Goal: Transaction & Acquisition: Purchase product/service

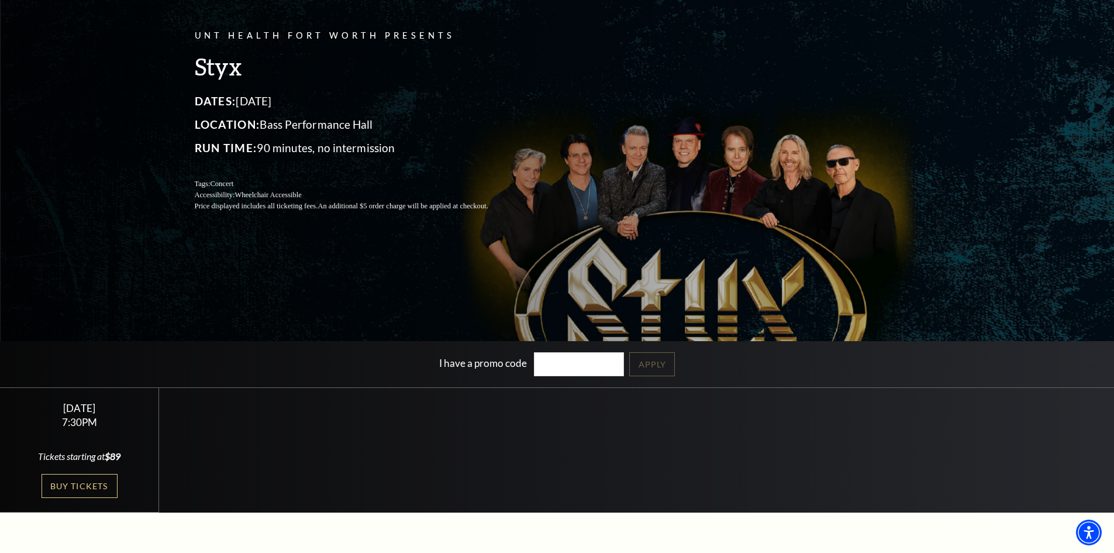
scroll to position [117, 0]
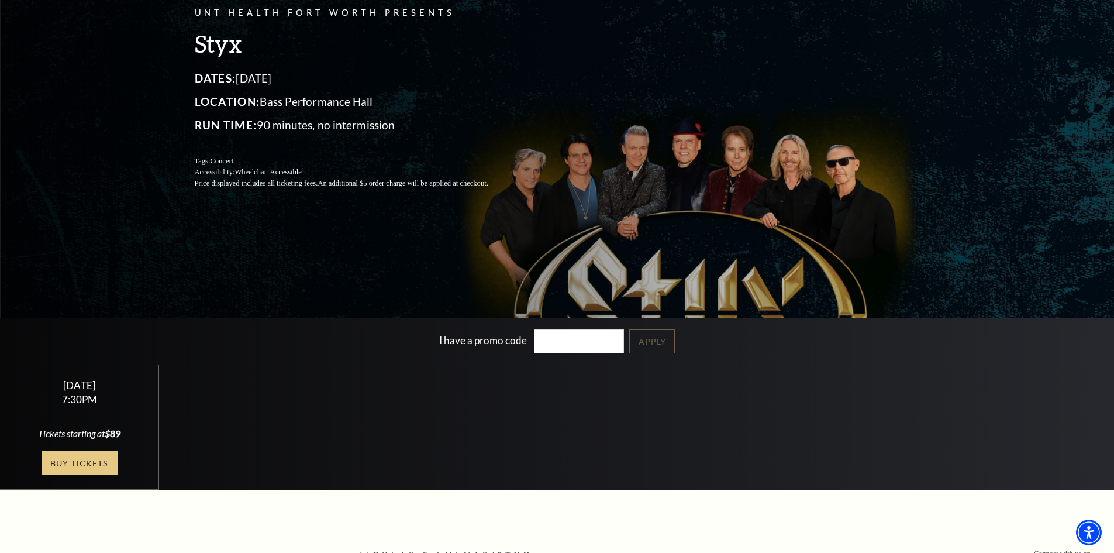
click at [75, 458] on link "Buy Tickets" at bounding box center [80, 463] width 76 height 24
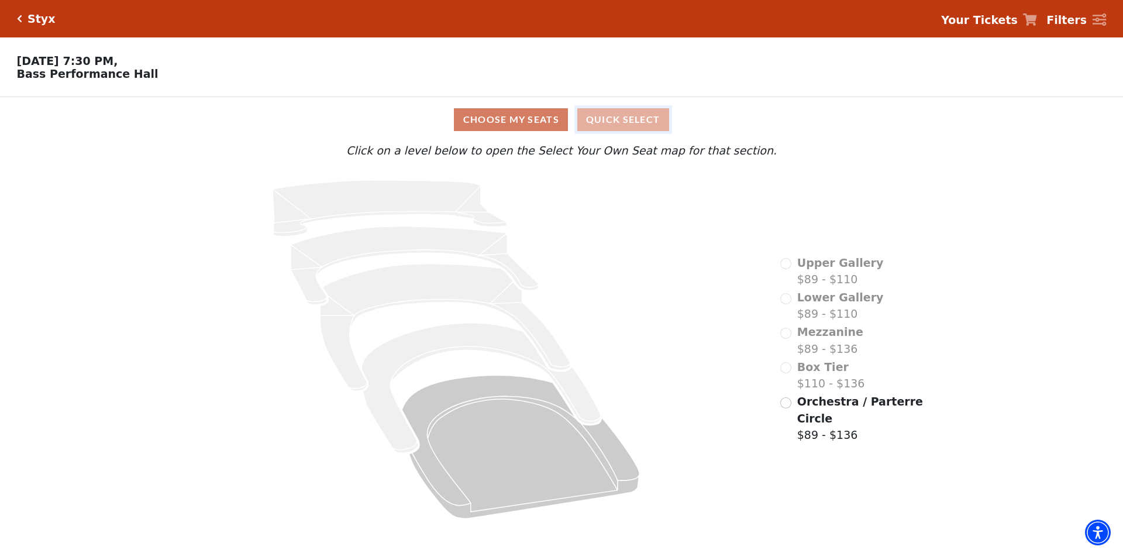
click at [623, 123] on button "Quick Select" at bounding box center [623, 119] width 92 height 23
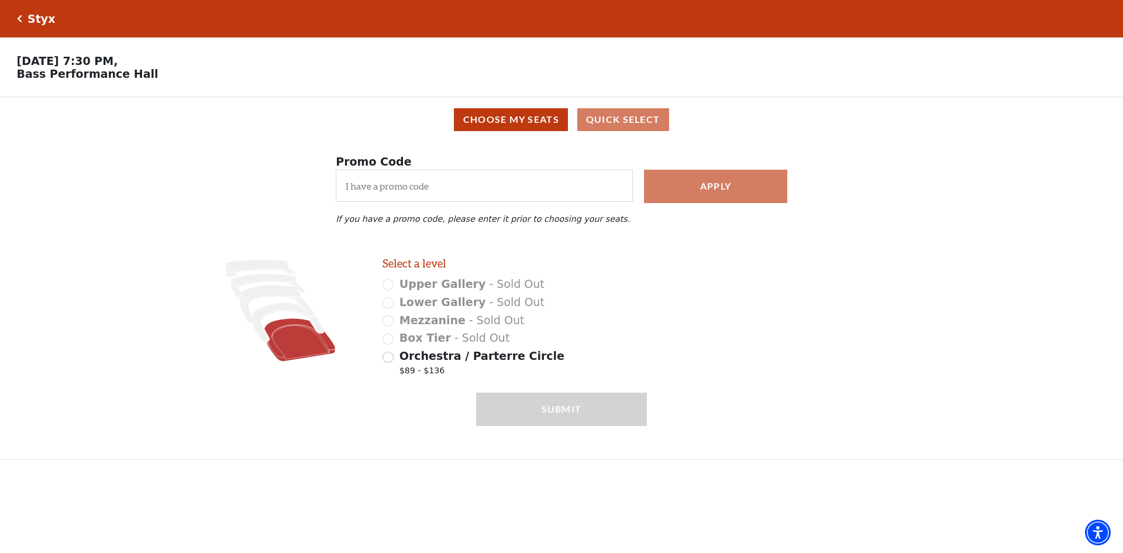
click at [301, 349] on icon at bounding box center [299, 339] width 71 height 43
radio input "true"
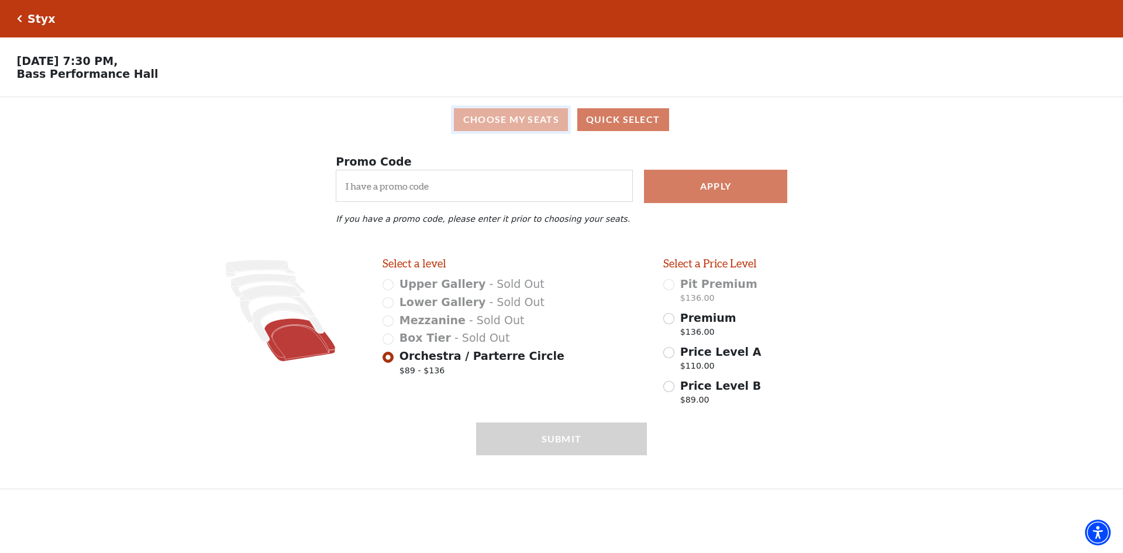
click at [526, 122] on button "Choose My Seats" at bounding box center [511, 119] width 114 height 23
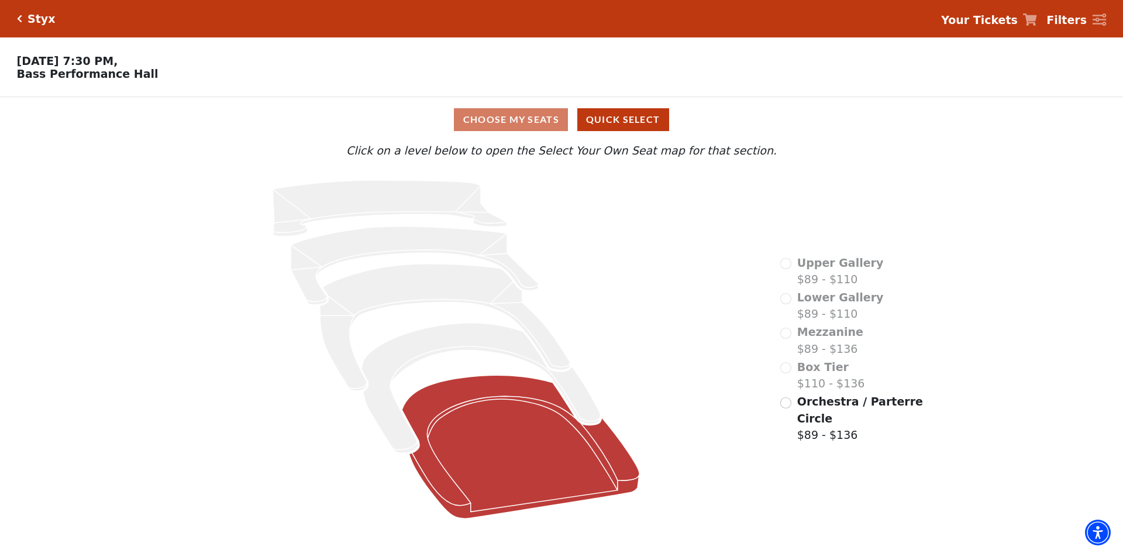
click at [522, 446] on icon at bounding box center [520, 446] width 237 height 143
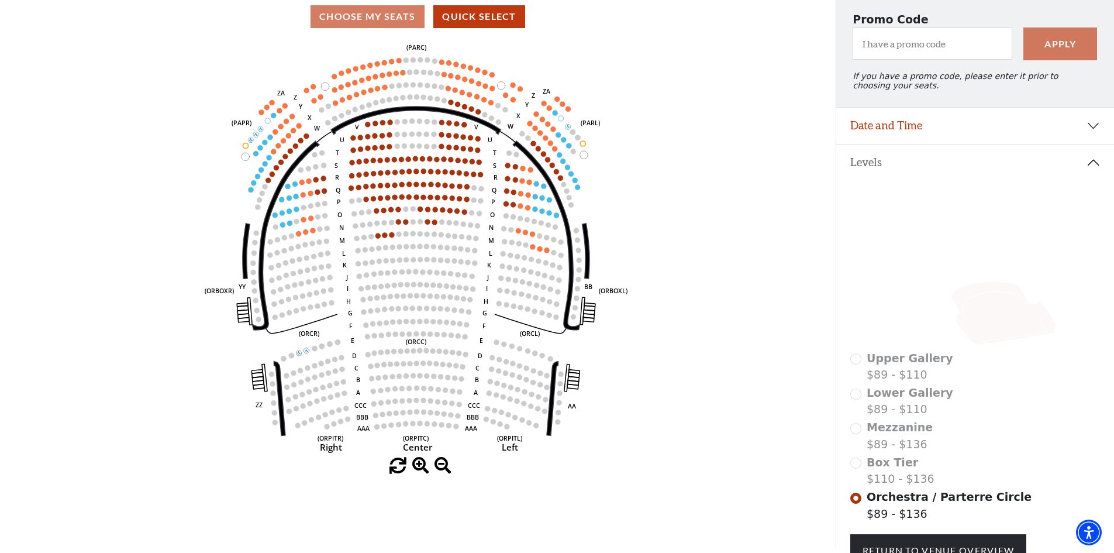
scroll to position [117, 0]
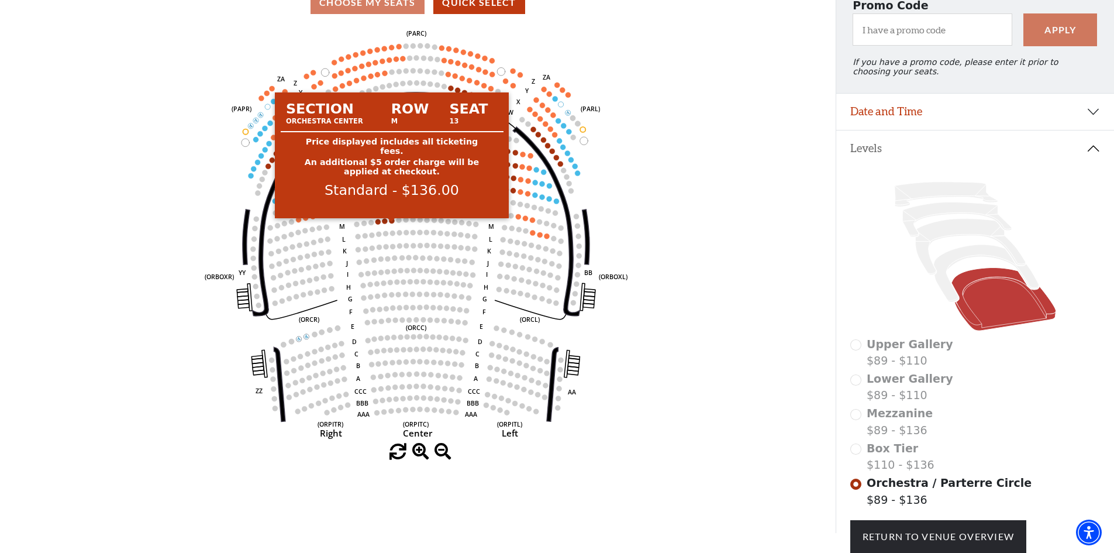
click at [392, 223] on circle at bounding box center [391, 220] width 5 height 5
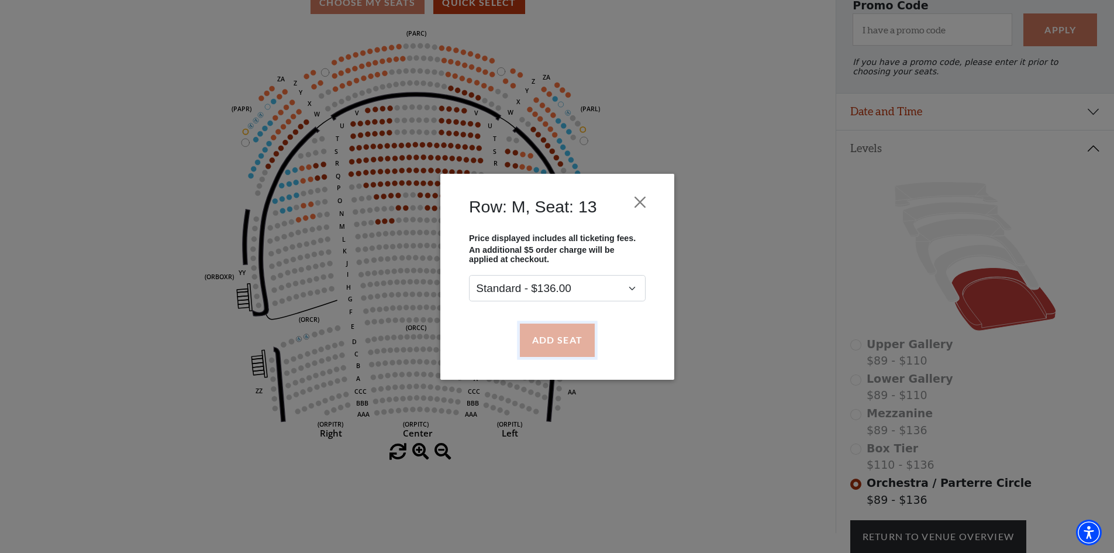
click at [574, 339] on button "Add Seat" at bounding box center [556, 339] width 75 height 33
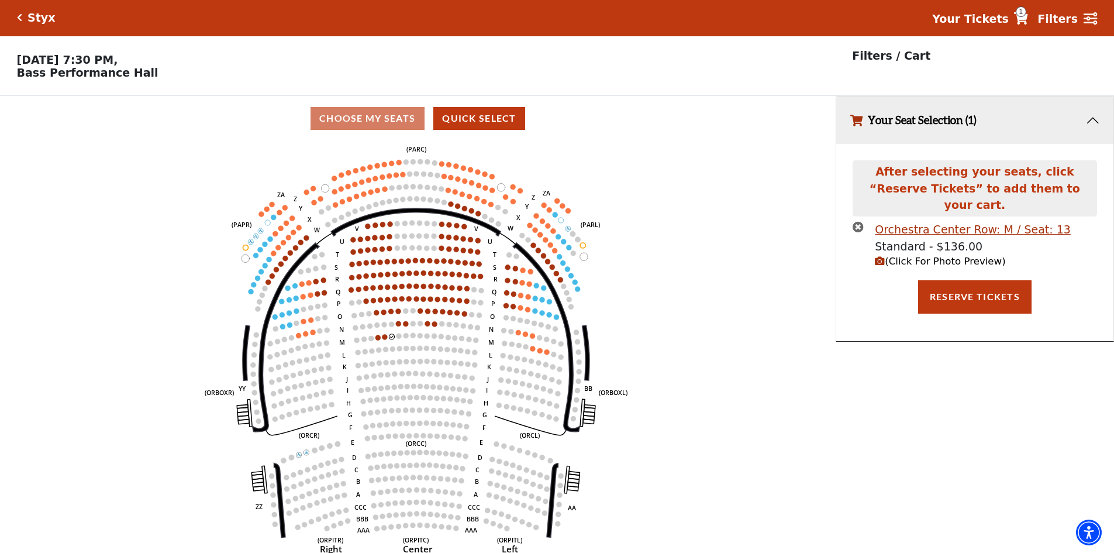
scroll to position [0, 0]
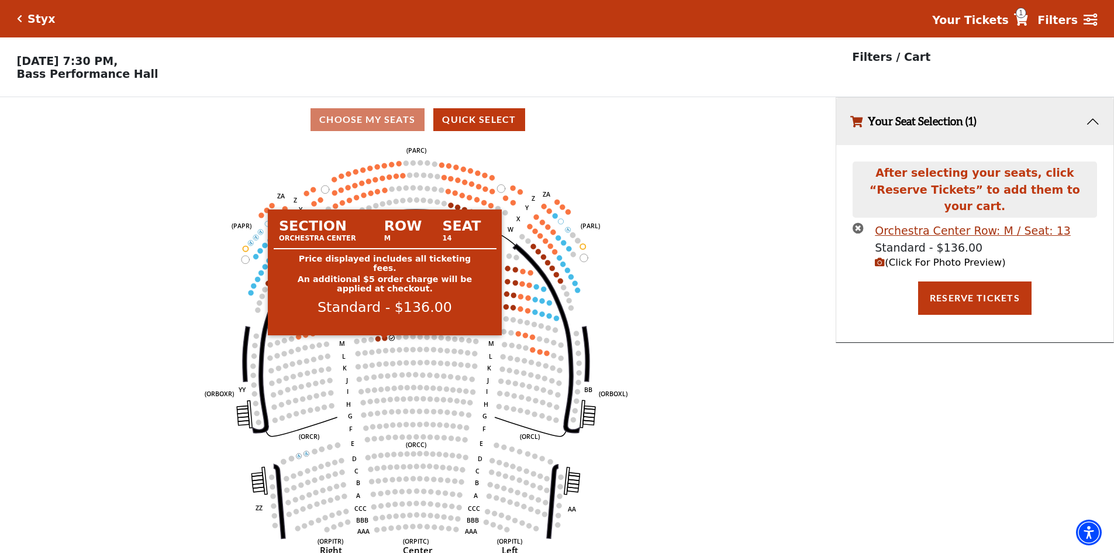
click at [384, 340] on circle at bounding box center [384, 337] width 5 height 5
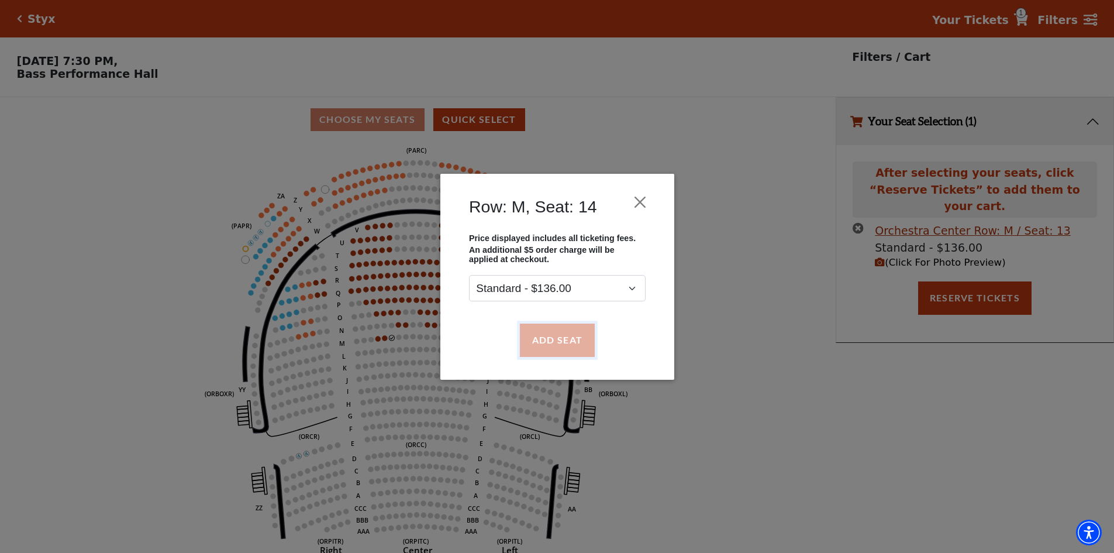
click at [559, 343] on button "Add Seat" at bounding box center [556, 339] width 75 height 33
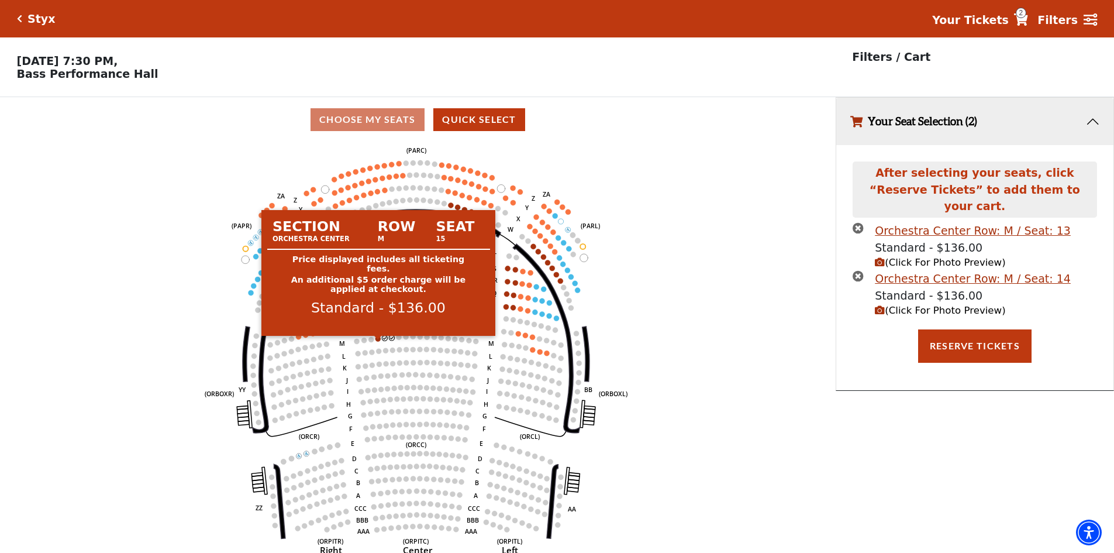
click at [377, 341] on circle at bounding box center [377, 338] width 5 height 5
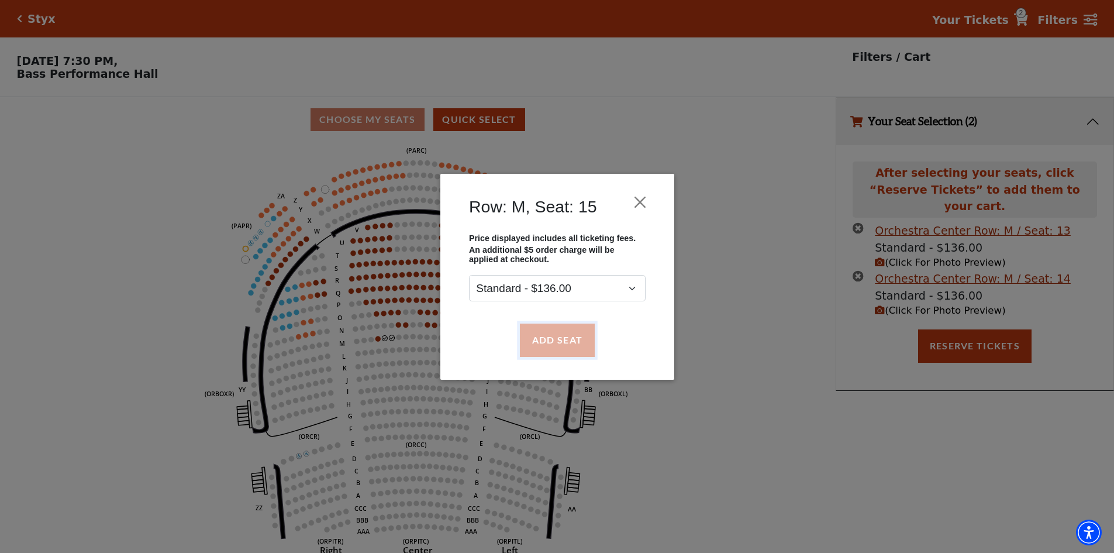
click at [558, 344] on button "Add Seat" at bounding box center [556, 339] width 75 height 33
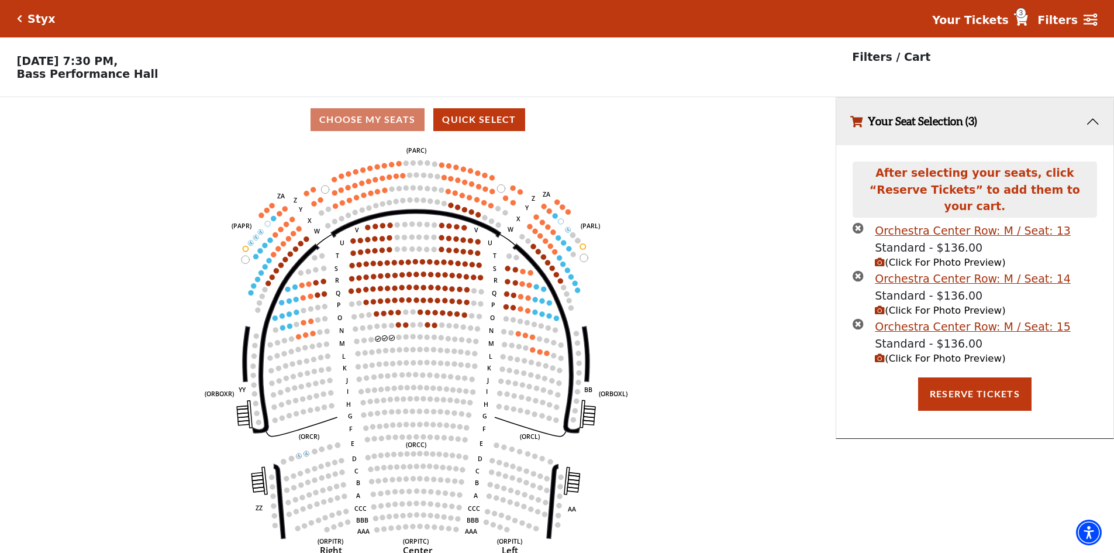
click at [1028, 20] on icon "Your Tickets" at bounding box center [1021, 19] width 14 height 12
click at [966, 382] on button "Reserve Tickets" at bounding box center [974, 393] width 113 height 33
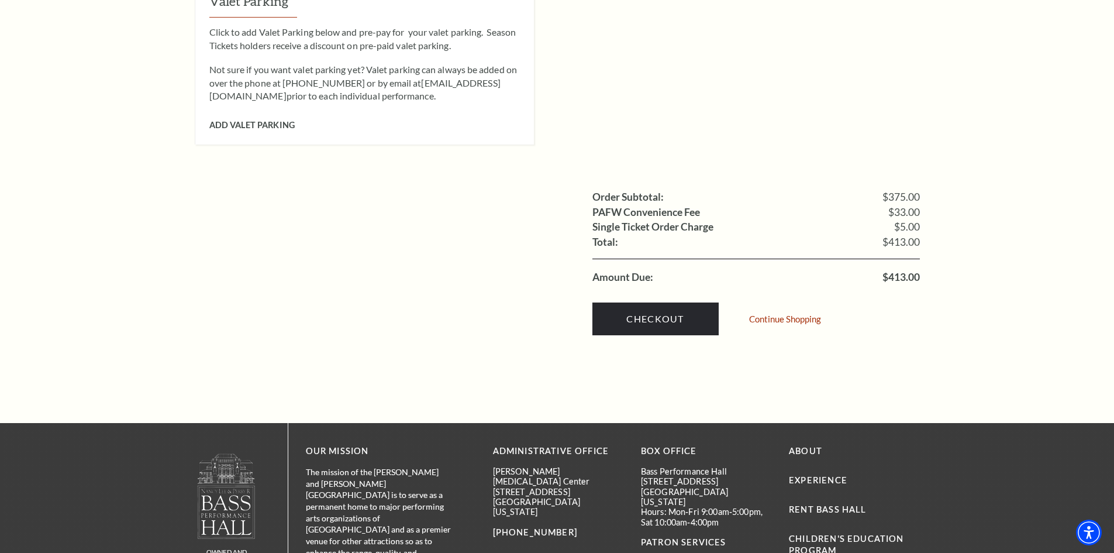
scroll to position [1111, 0]
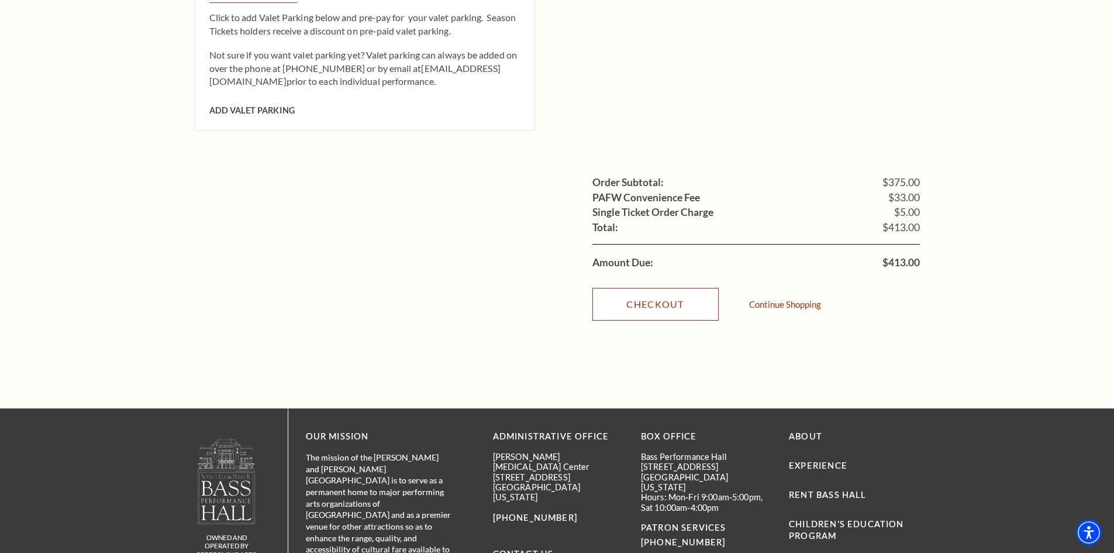
click at [667, 288] on link "Checkout" at bounding box center [655, 304] width 126 height 33
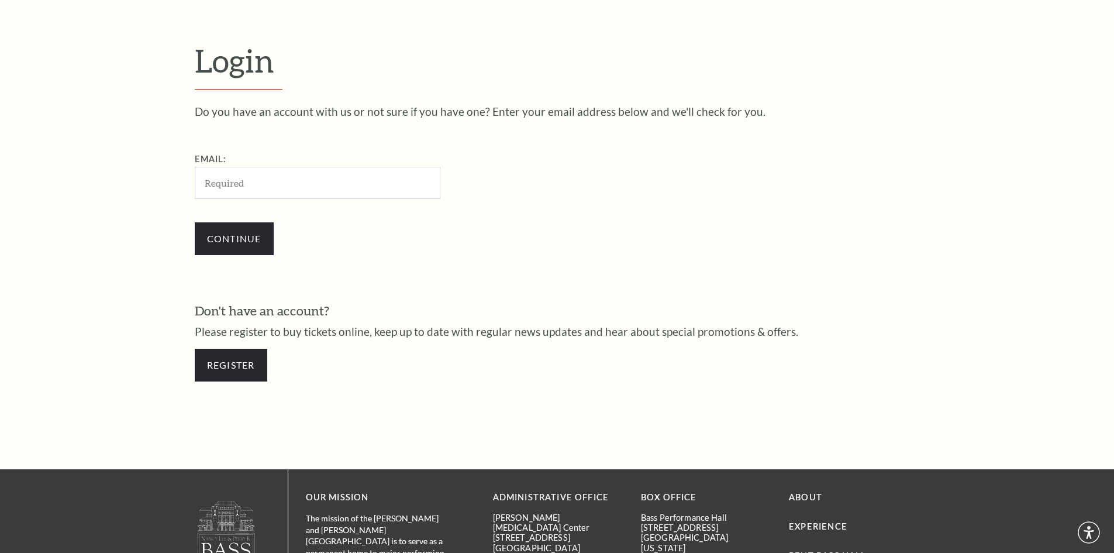
scroll to position [391, 0]
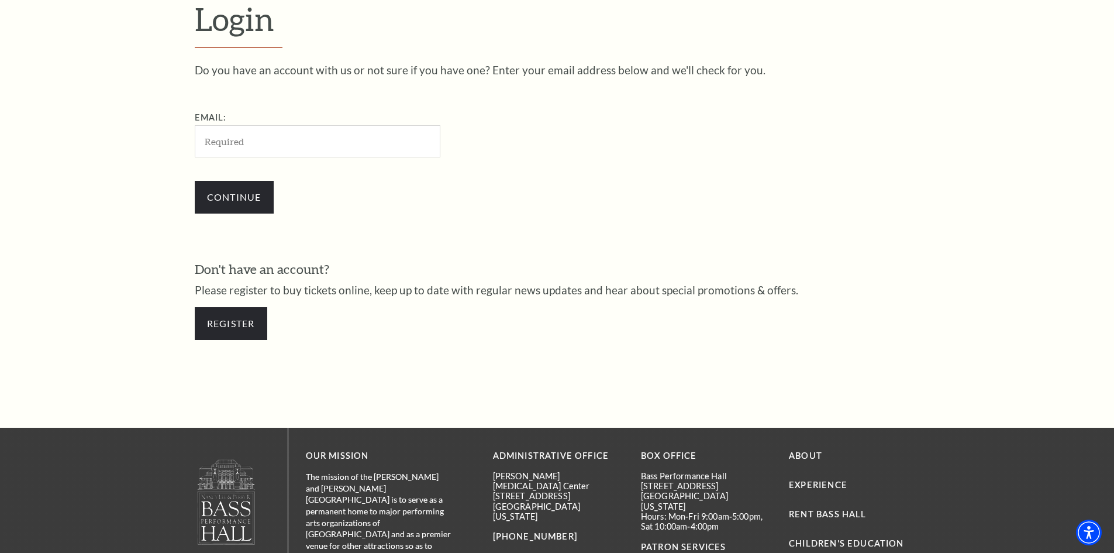
click at [227, 139] on input "Email:" at bounding box center [318, 141] width 246 height 32
type input "[EMAIL_ADDRESS][DOMAIN_NAME]"
click at [247, 199] on input "Continue" at bounding box center [234, 197] width 79 height 33
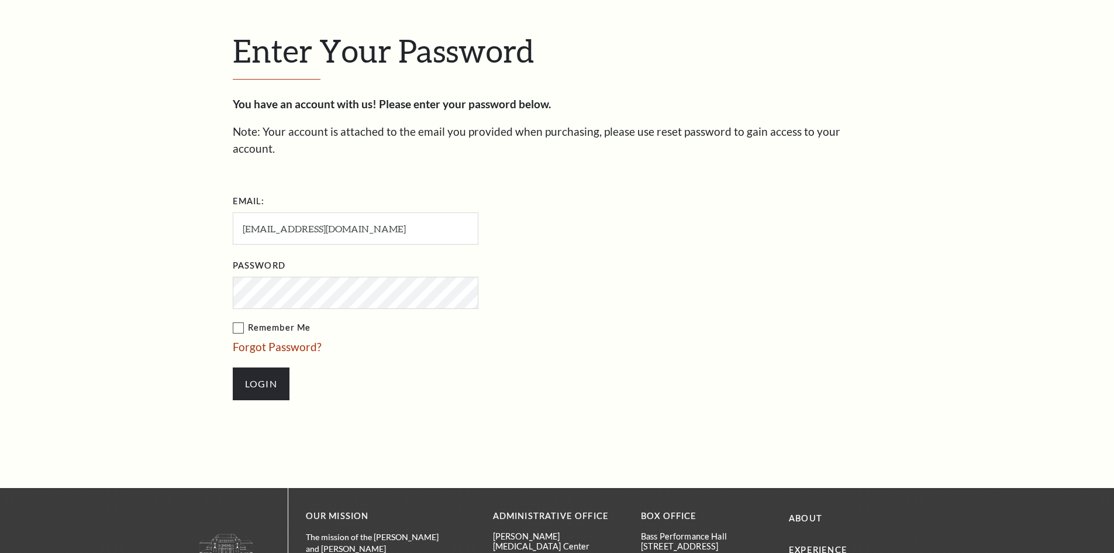
scroll to position [402, 0]
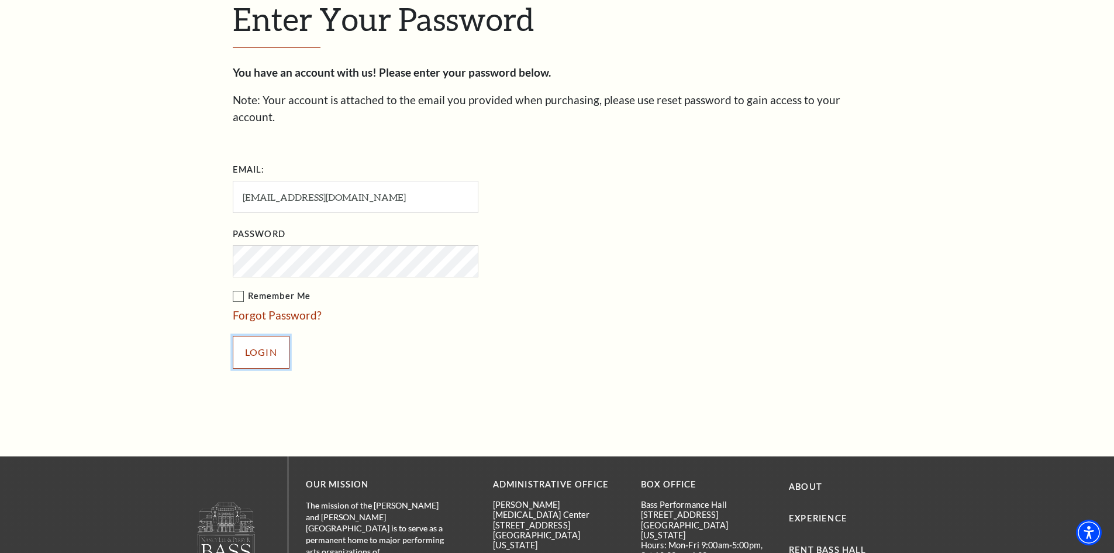
click at [276, 338] on input "Login" at bounding box center [261, 352] width 57 height 33
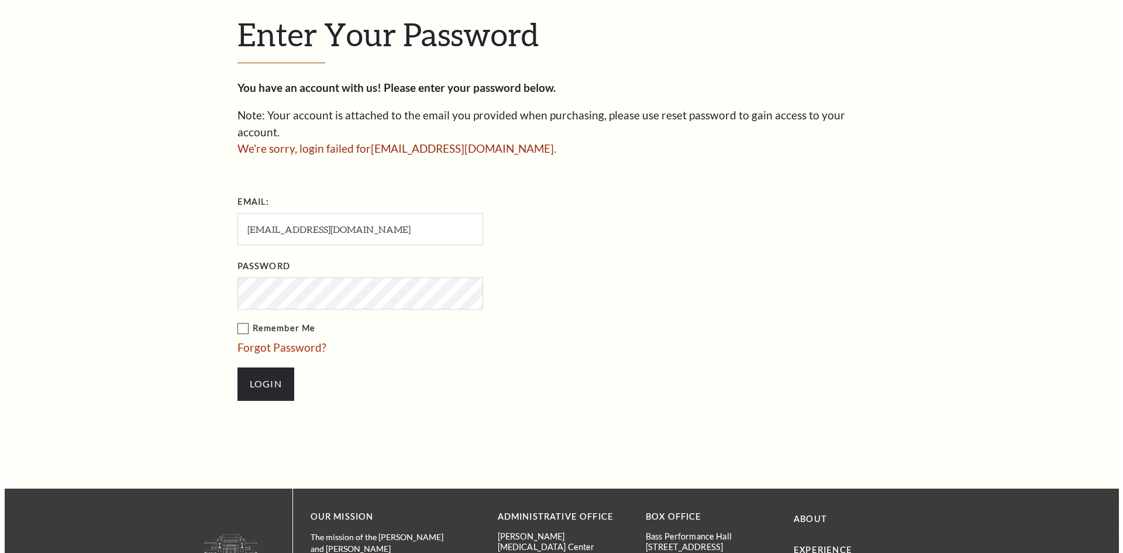
scroll to position [387, 0]
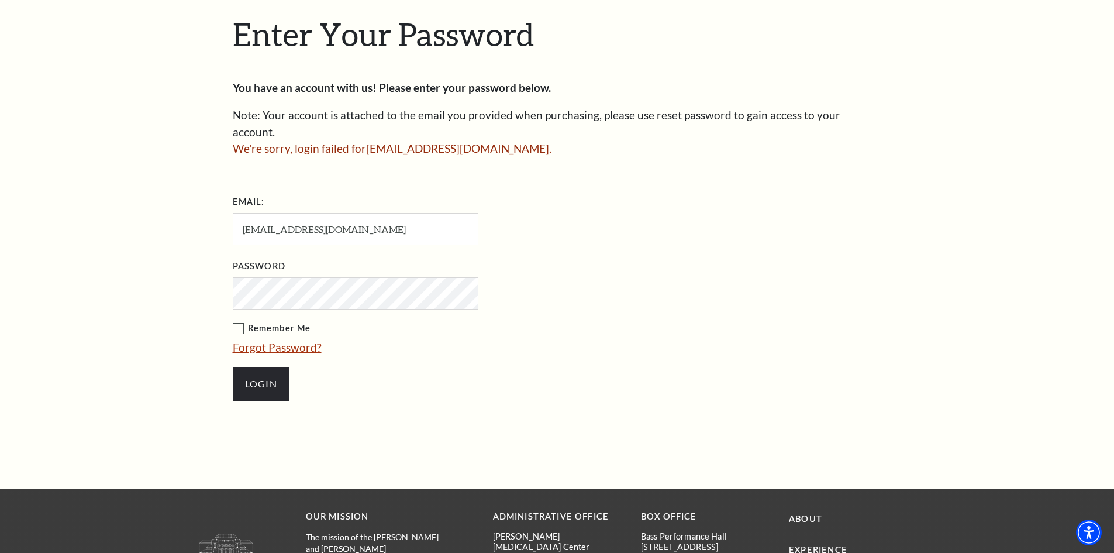
click at [286, 340] on link "Forgot Password?" at bounding box center [277, 346] width 89 height 13
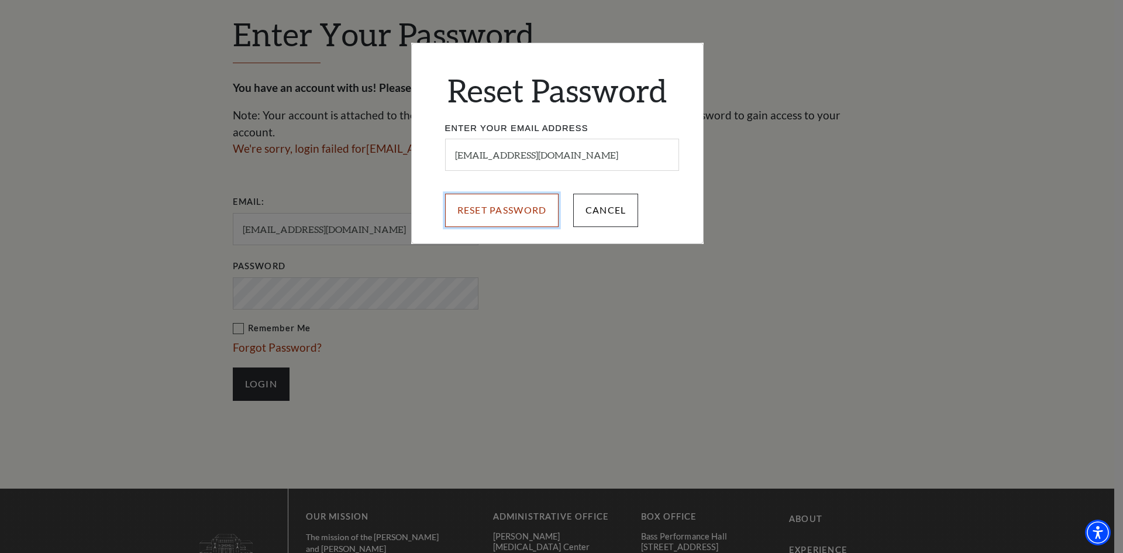
click at [518, 214] on input "Reset Password" at bounding box center [502, 210] width 114 height 33
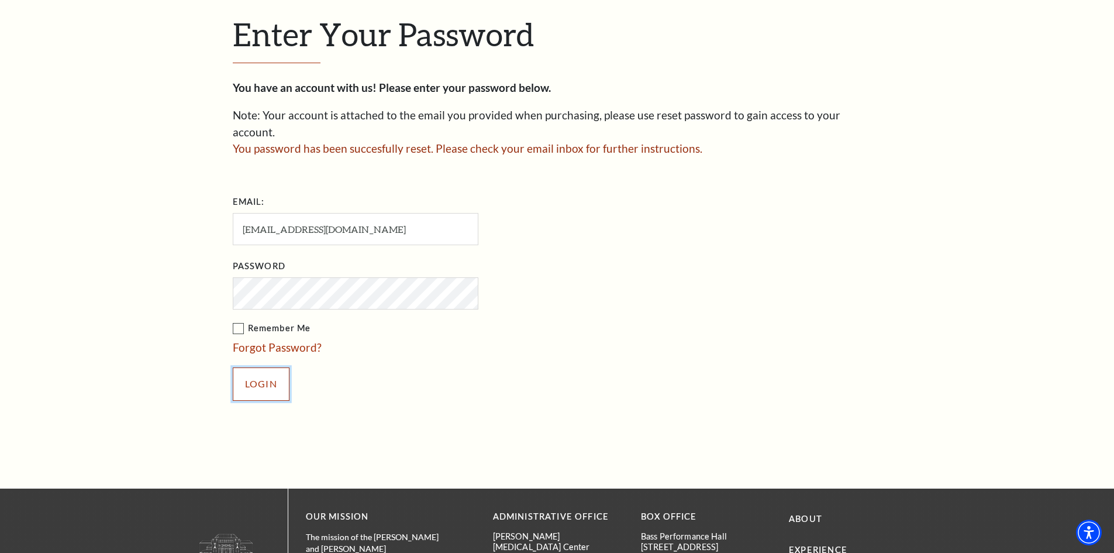
click at [247, 367] on input "Login" at bounding box center [261, 383] width 57 height 33
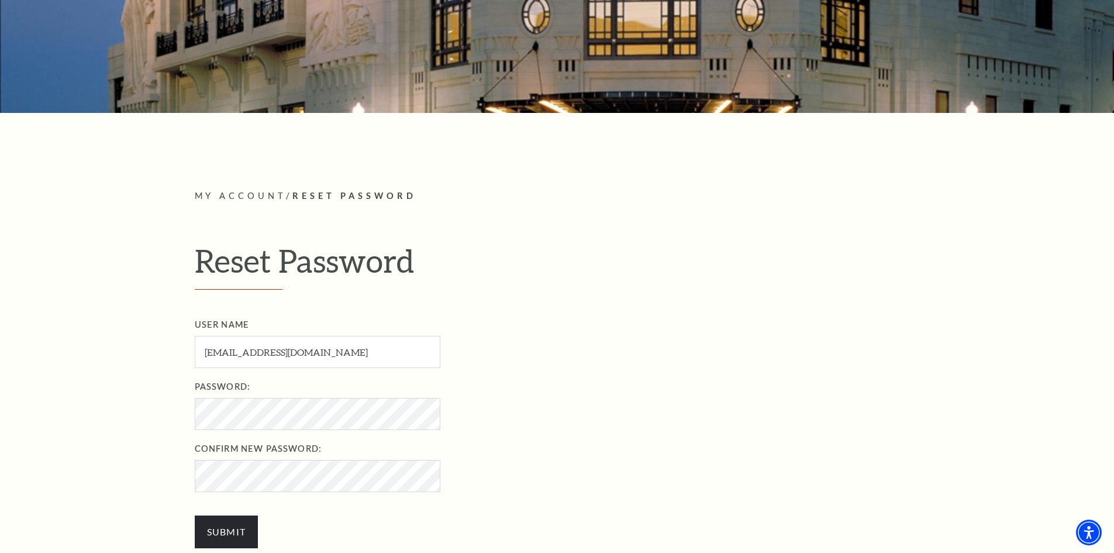
scroll to position [292, 0]
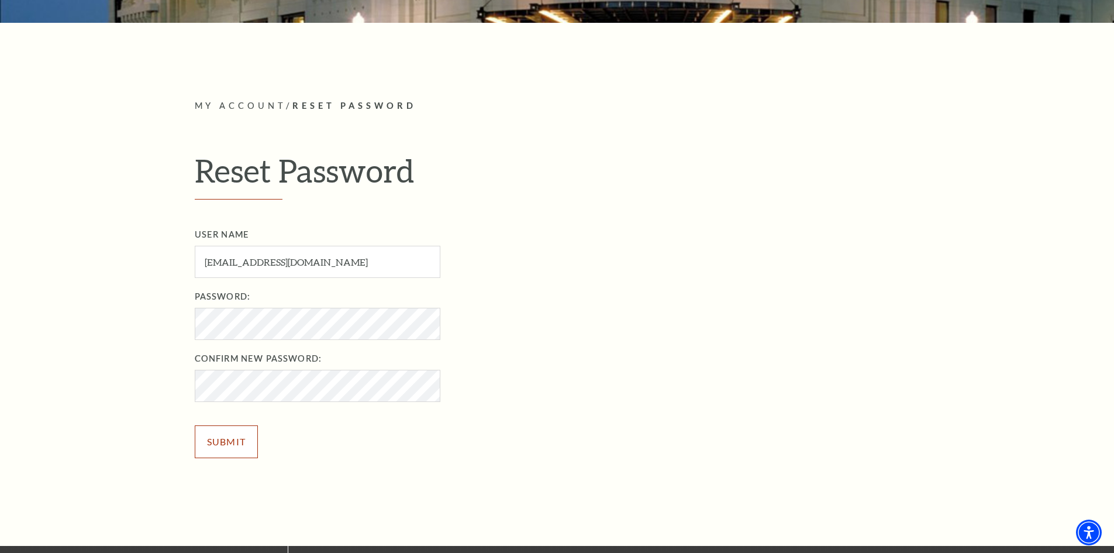
click at [223, 440] on input "Submit" at bounding box center [227, 441] width 64 height 33
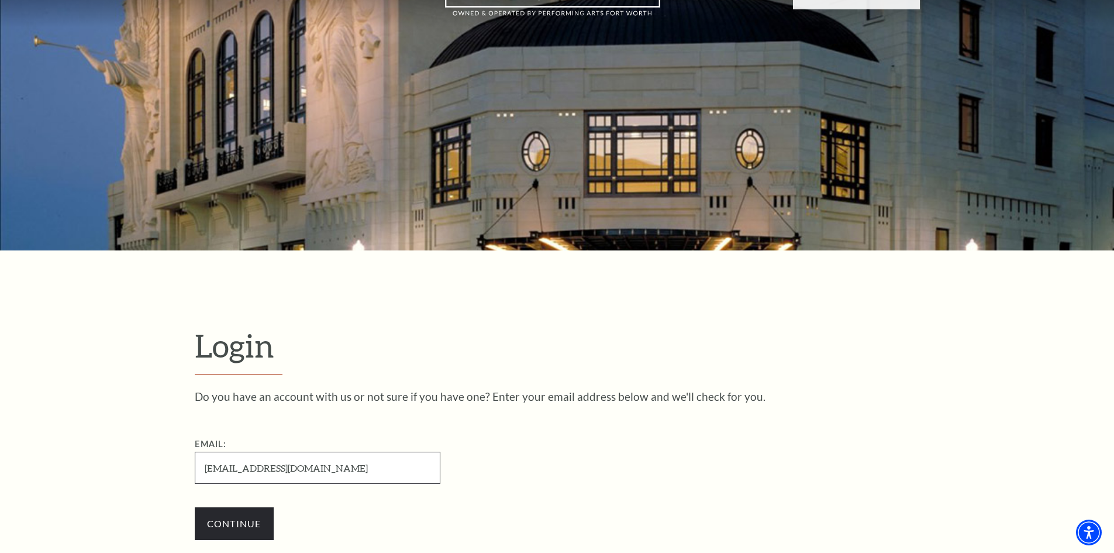
scroll to position [292, 0]
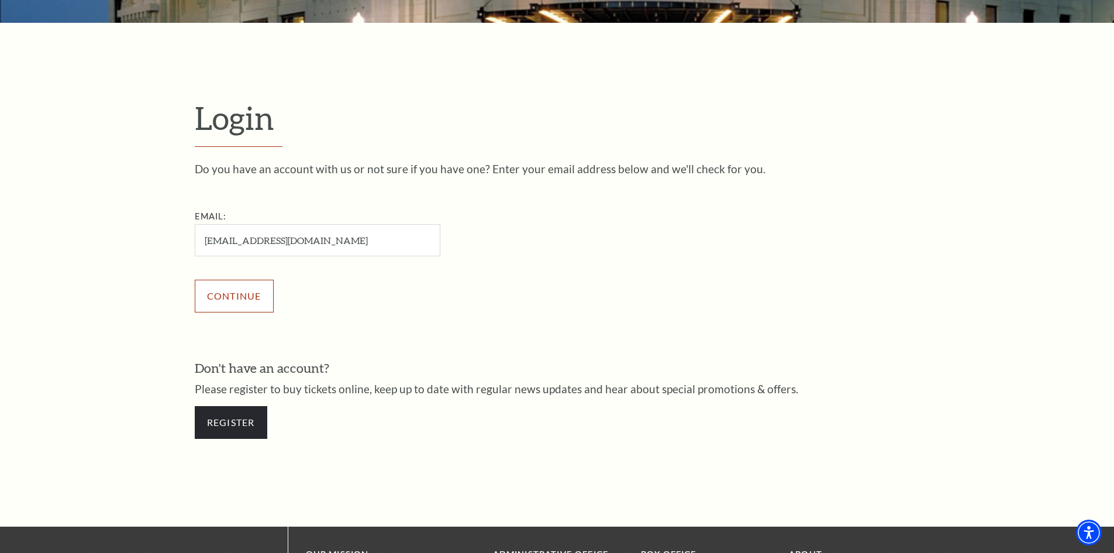
click at [239, 294] on input "Continue" at bounding box center [234, 296] width 79 height 33
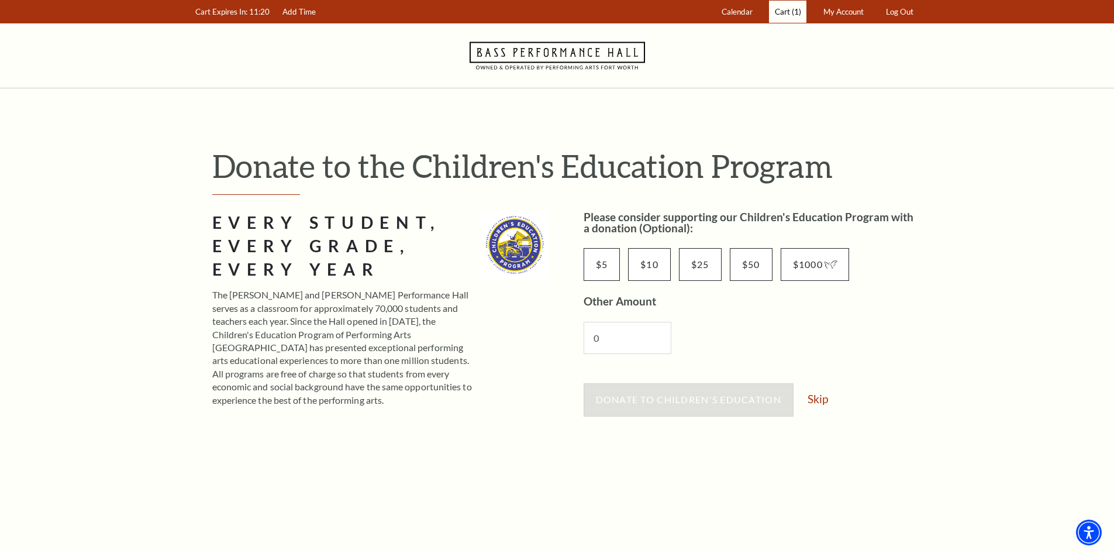
click at [792, 12] on span "(1)" at bounding box center [796, 11] width 9 height 9
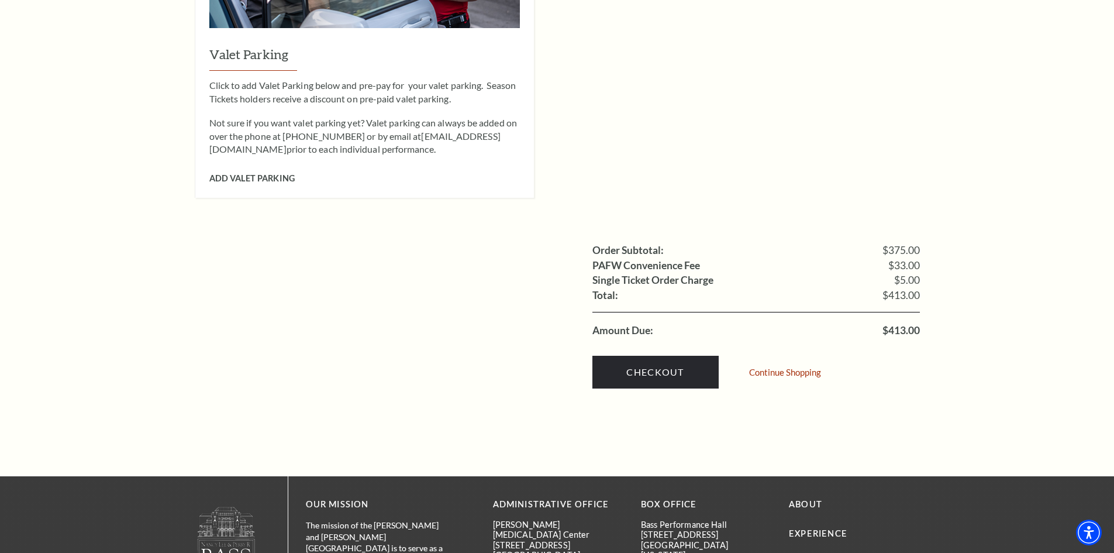
scroll to position [1111, 0]
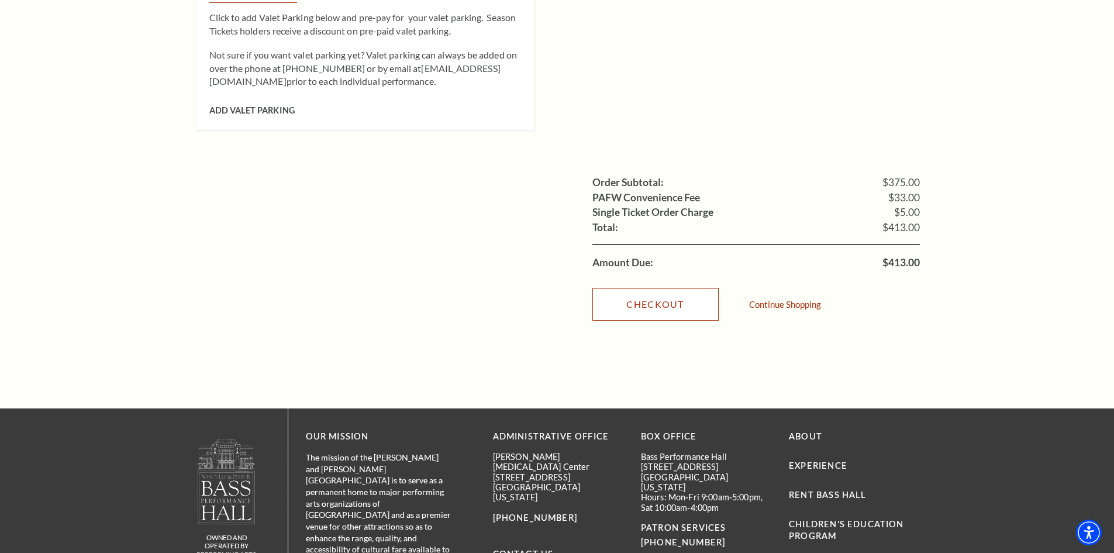
click at [667, 288] on link "Checkout" at bounding box center [655, 304] width 126 height 33
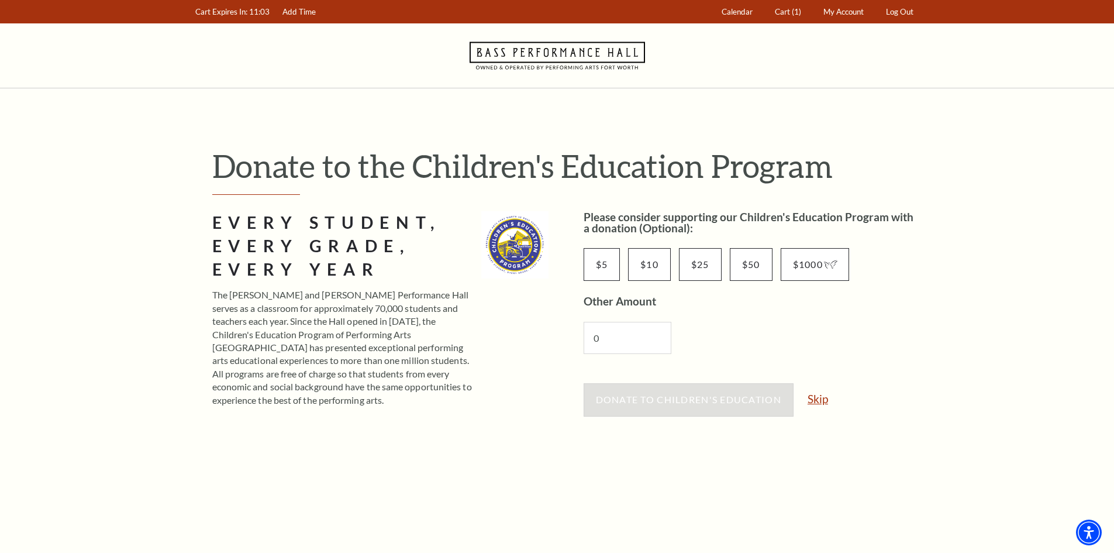
click at [818, 400] on link "Skip" at bounding box center [818, 398] width 20 height 11
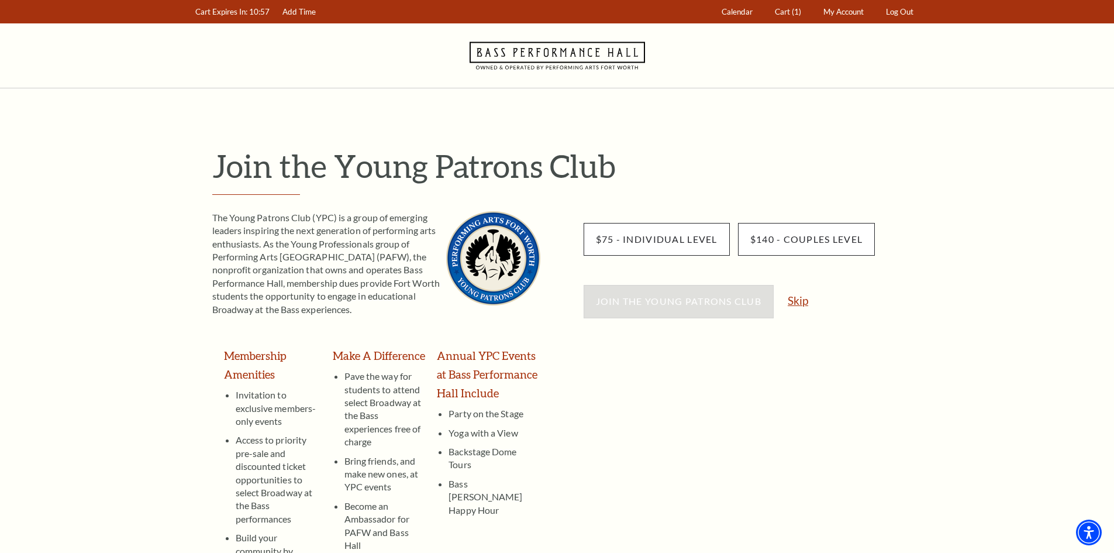
click at [802, 300] on link "Skip" at bounding box center [798, 300] width 20 height 11
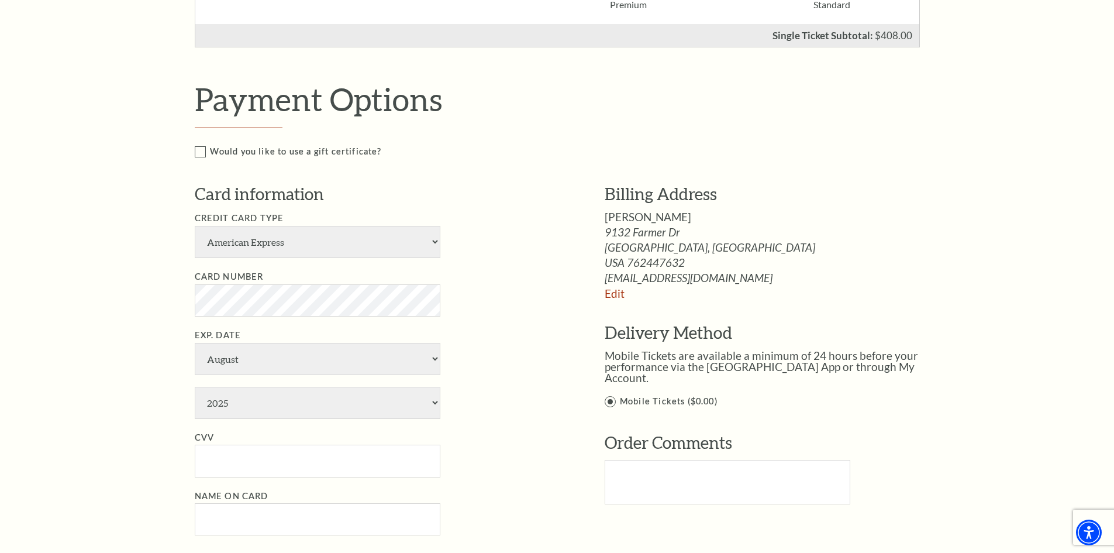
scroll to position [526, 0]
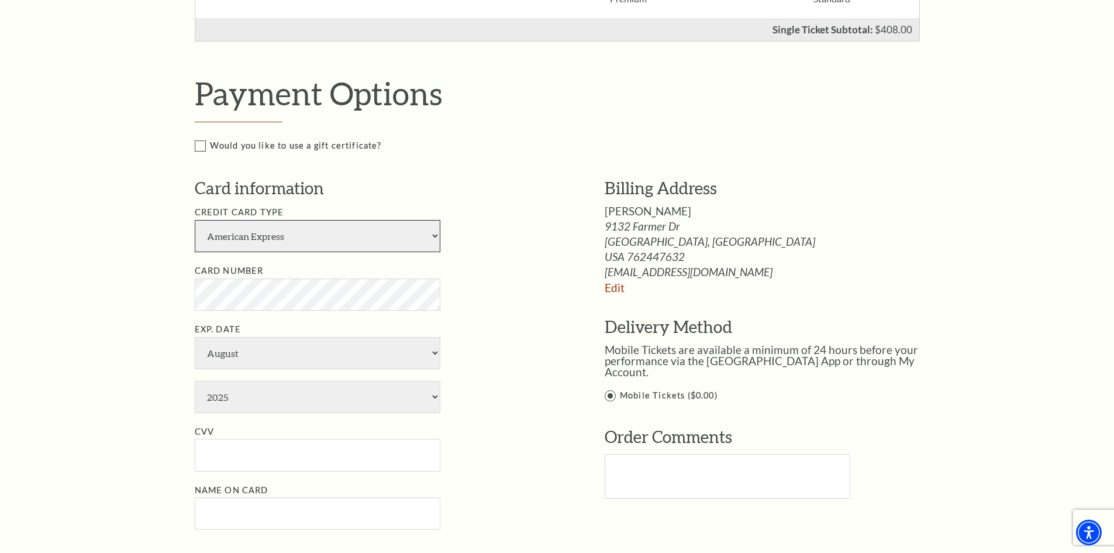
click at [433, 233] on select "American Express Visa Master Card Discover" at bounding box center [318, 236] width 246 height 32
select select "25"
click at [195, 220] on select "American Express Visa Master Card Discover" at bounding box center [318, 236] width 246 height 32
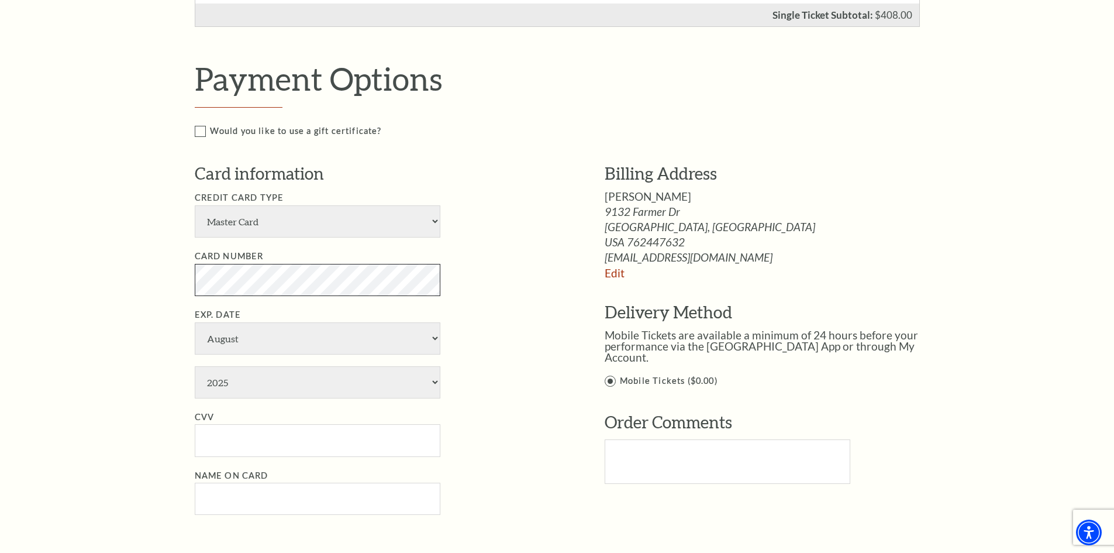
scroll to position [585, 0]
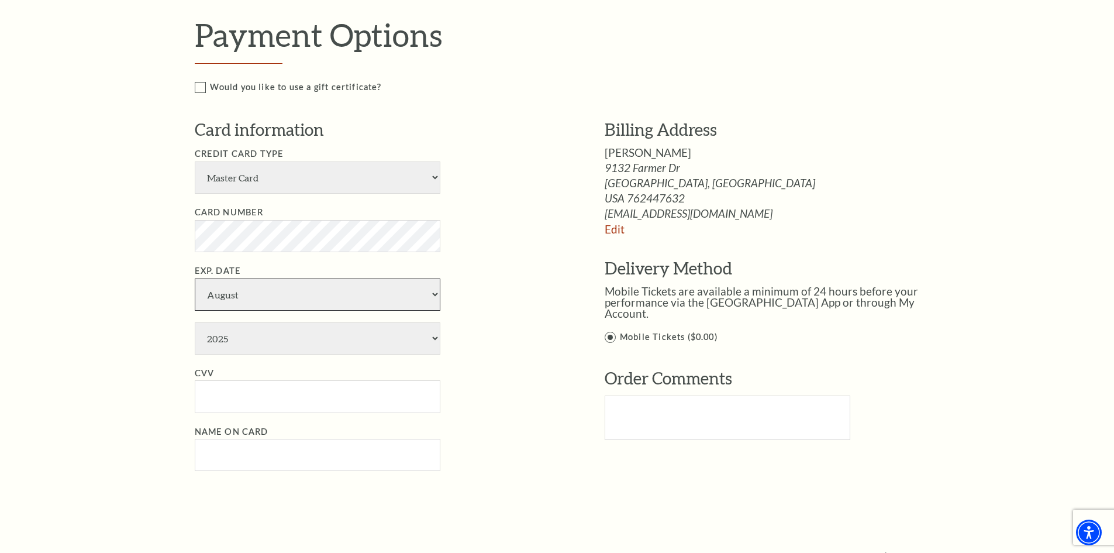
click at [435, 292] on select "January February March April May June July August September October November De…" at bounding box center [318, 294] width 246 height 32
select select "11"
click at [195, 278] on select "January February March April May June July August September October November De…" at bounding box center [318, 294] width 246 height 32
click at [436, 336] on select "2025 2026 2027 2028 2029 2030 2031 2032 2033 2034" at bounding box center [318, 338] width 246 height 32
select select "2027"
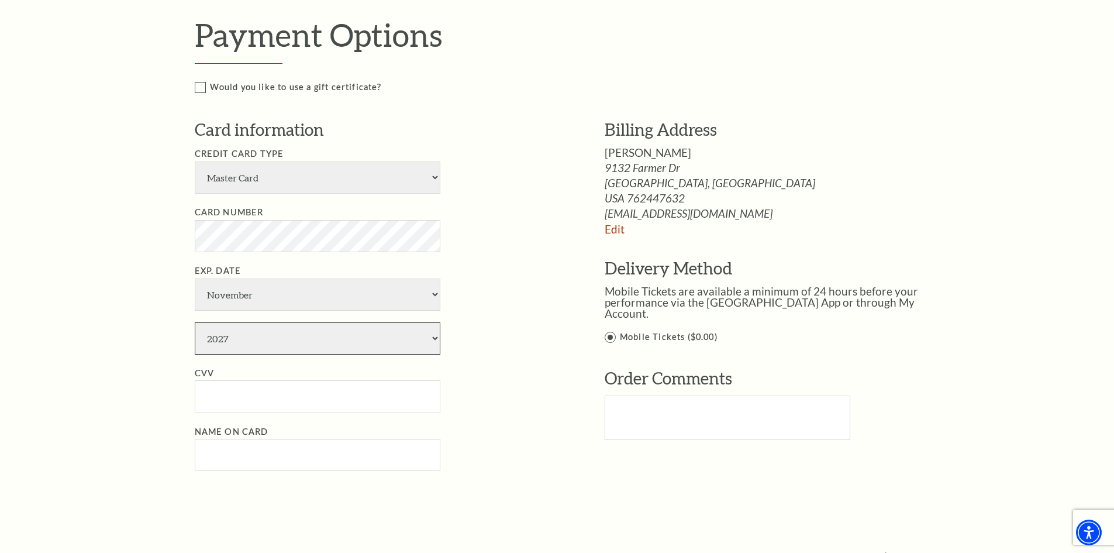
click at [195, 322] on select "2025 2026 2027 2028 2029 2030 2031 2032 2033 2034" at bounding box center [318, 338] width 246 height 32
click at [204, 399] on input "CVV" at bounding box center [318, 396] width 246 height 32
type input "699"
click at [210, 458] on input "Name on Card" at bounding box center [318, 455] width 246 height 32
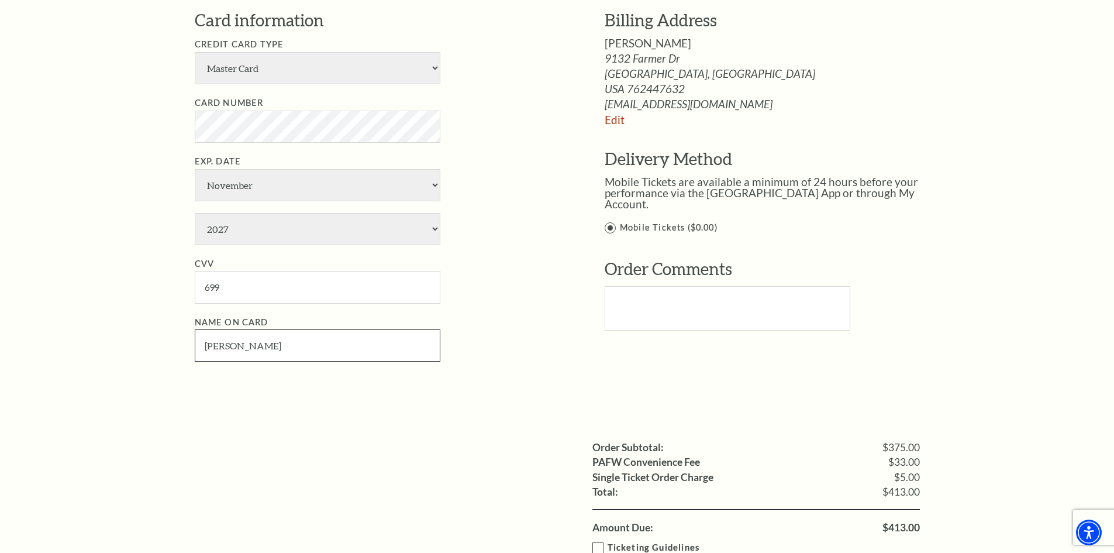
scroll to position [643, 0]
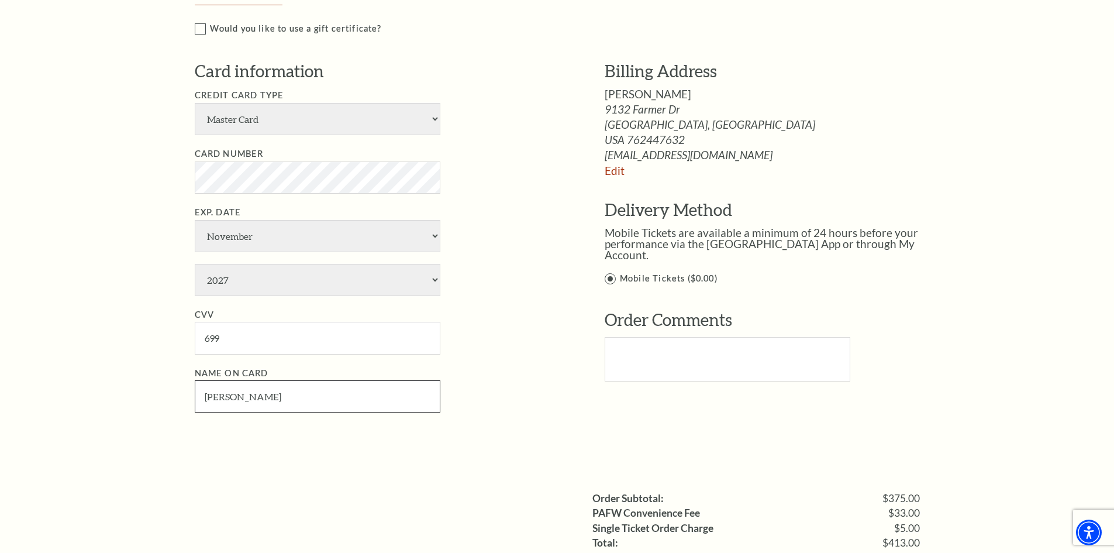
type input "Steven D Braswell"
click at [611, 271] on label "Mobile Tickets ($0.00)" at bounding box center [775, 278] width 340 height 15
click at [0, 0] on input "Mobile Tickets ($0.00)" at bounding box center [0, 0] width 0 height 0
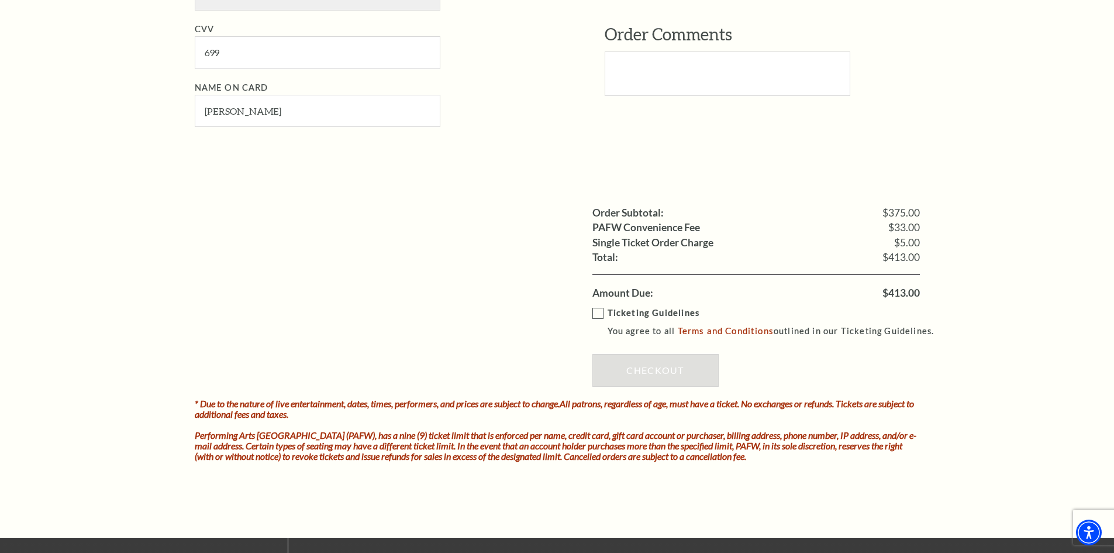
scroll to position [936, 0]
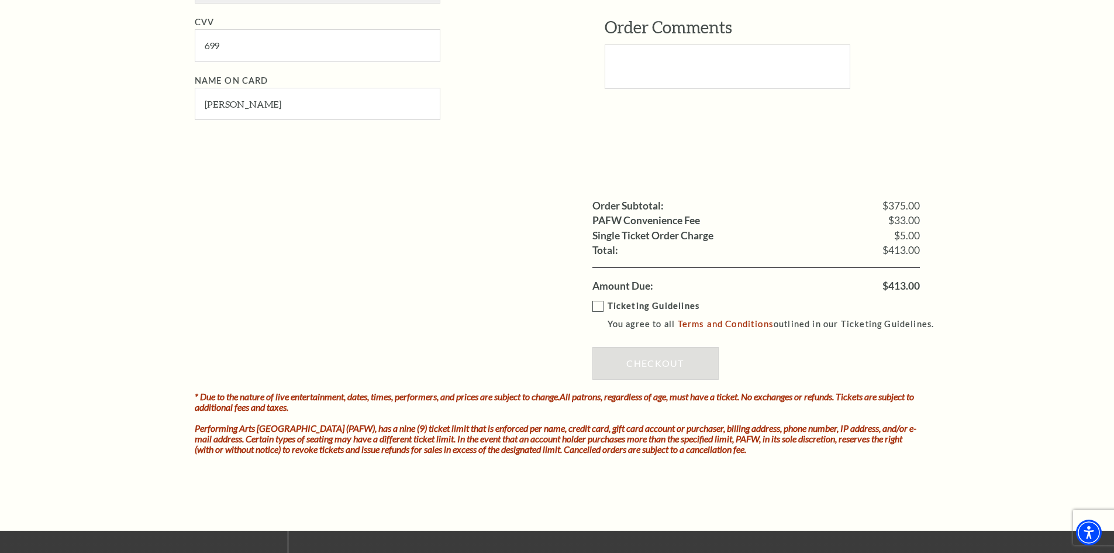
click at [596, 303] on label "Ticketing Guidelines You agree to all Terms and Conditions outlined in our Tick…" at bounding box center [768, 315] width 353 height 32
click at [0, 0] on input "Ticketing Guidelines You agree to all Terms and Conditions outlined in our Tick…" at bounding box center [0, 0] width 0 height 0
click at [653, 361] on link "Checkout" at bounding box center [655, 363] width 126 height 33
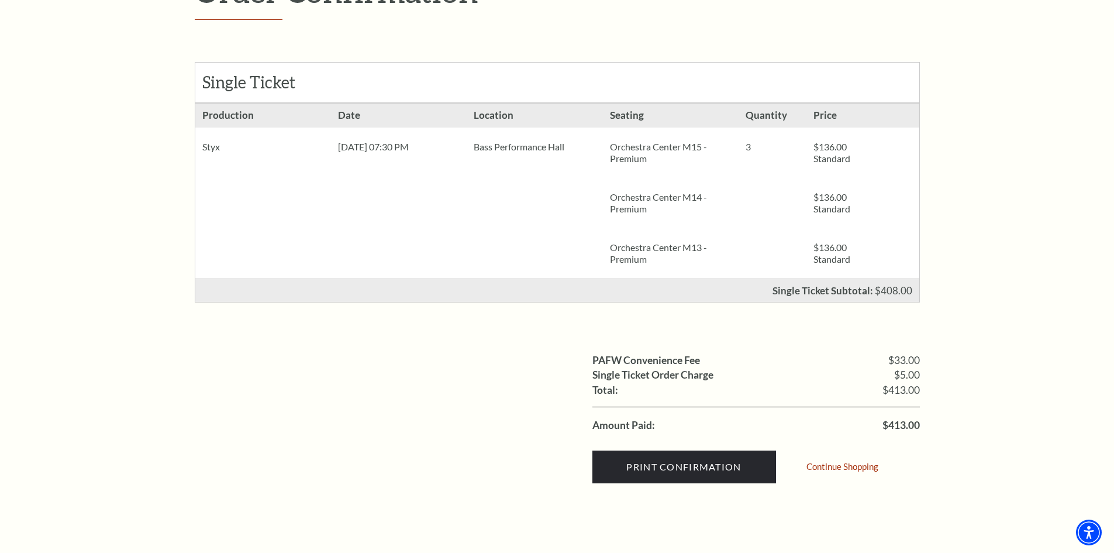
scroll to position [234, 0]
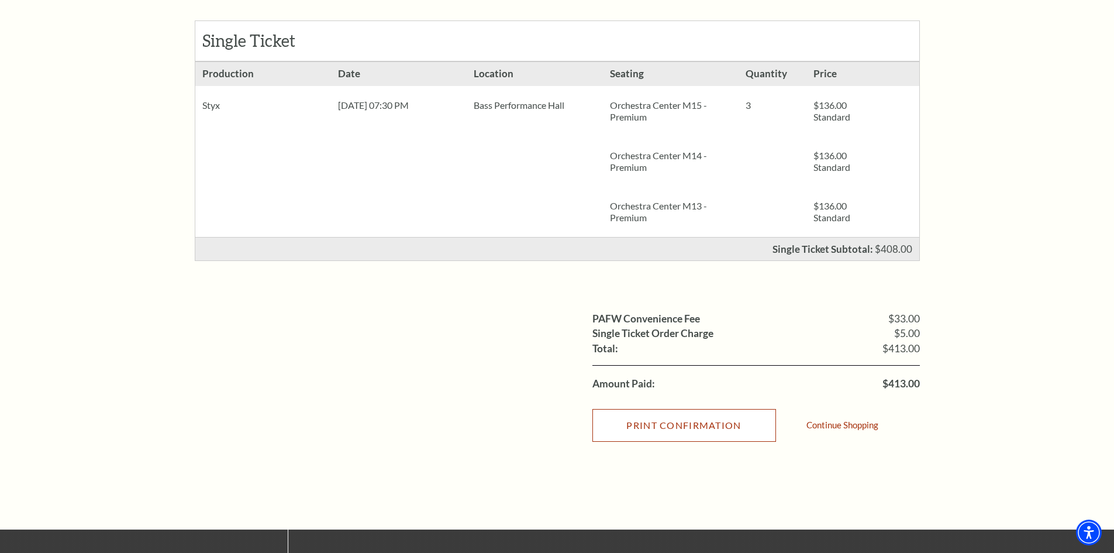
click at [682, 423] on input "Print Confirmation" at bounding box center [684, 425] width 184 height 33
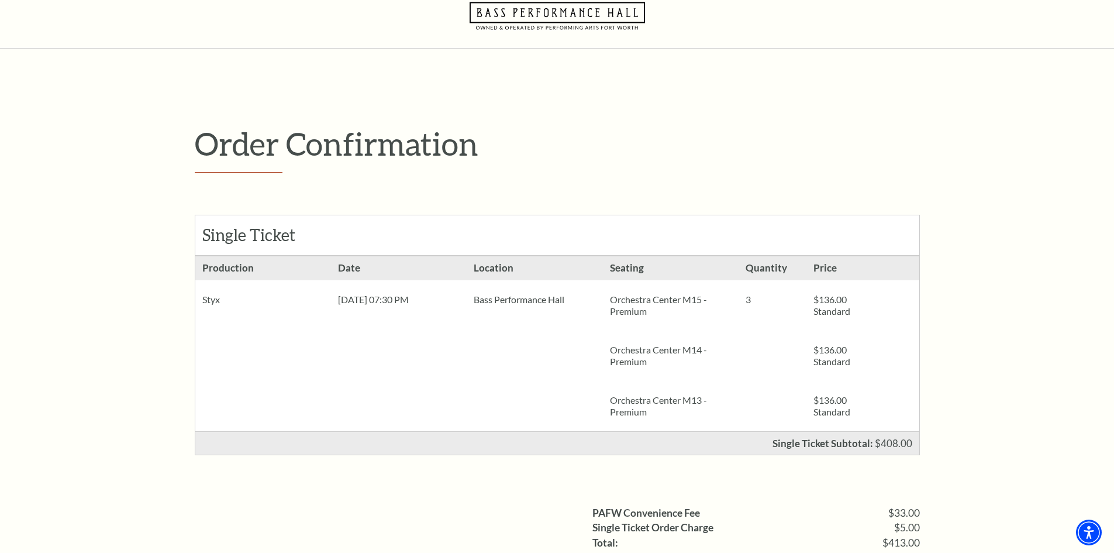
scroll to position [0, 0]
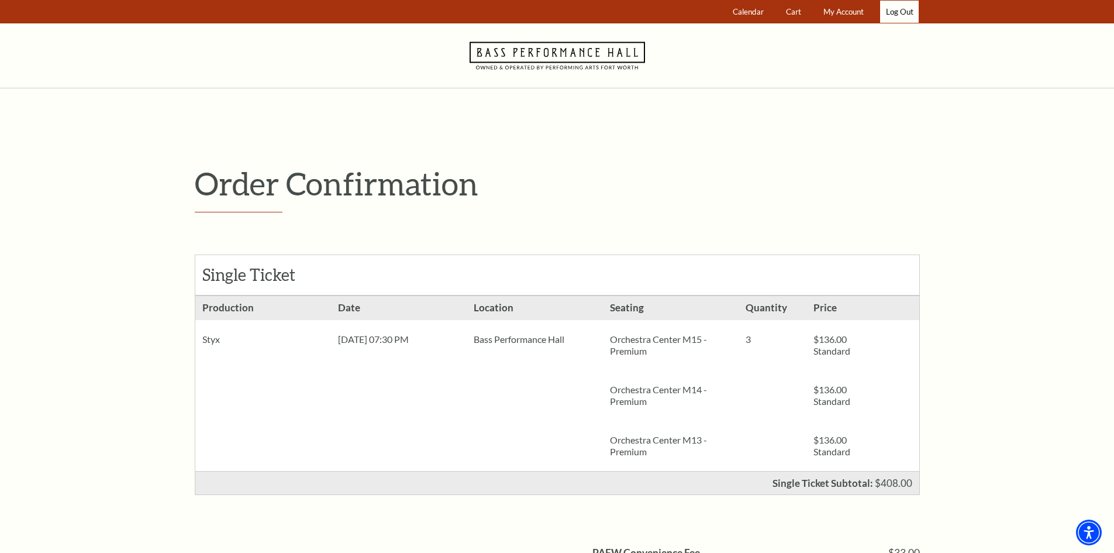
click at [899, 12] on link "Log Out" at bounding box center [899, 12] width 39 height 23
